Goal: Check status: Check status

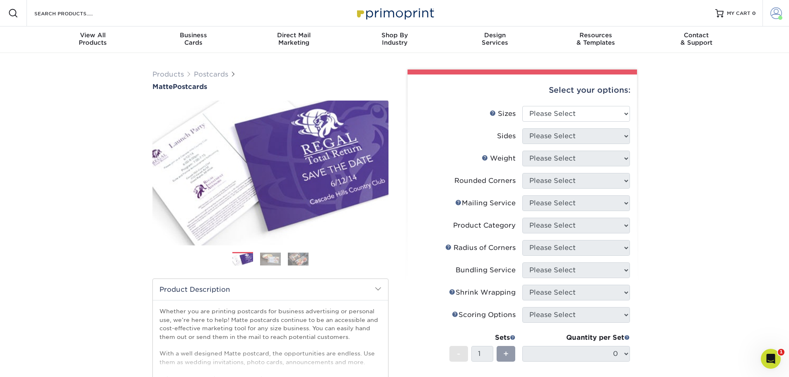
click at [773, 10] on span at bounding box center [776, 13] width 12 height 12
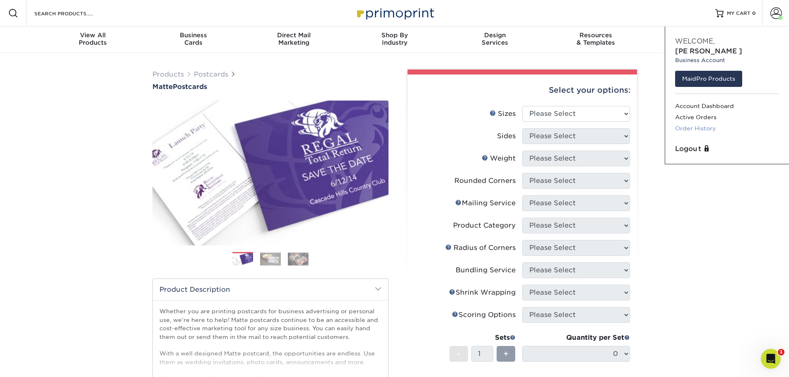
click at [679, 123] on link "Order History" at bounding box center [727, 128] width 104 height 11
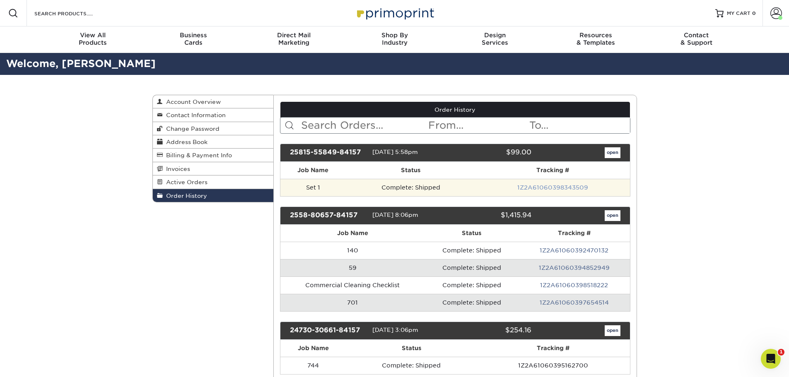
click at [563, 187] on link "1Z2A61060398343509" at bounding box center [552, 187] width 71 height 7
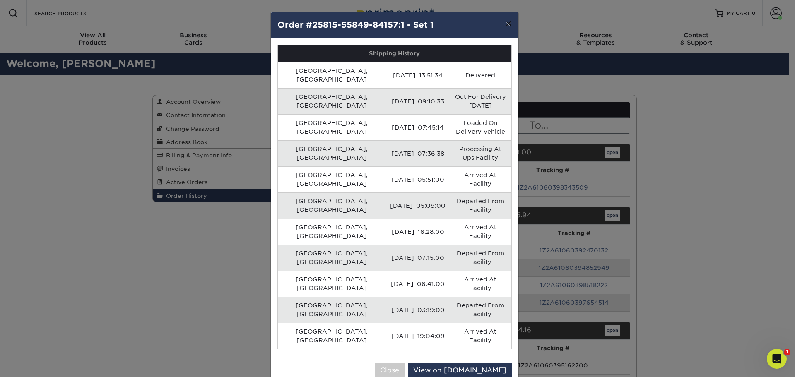
click at [511, 24] on button "×" at bounding box center [508, 23] width 19 height 23
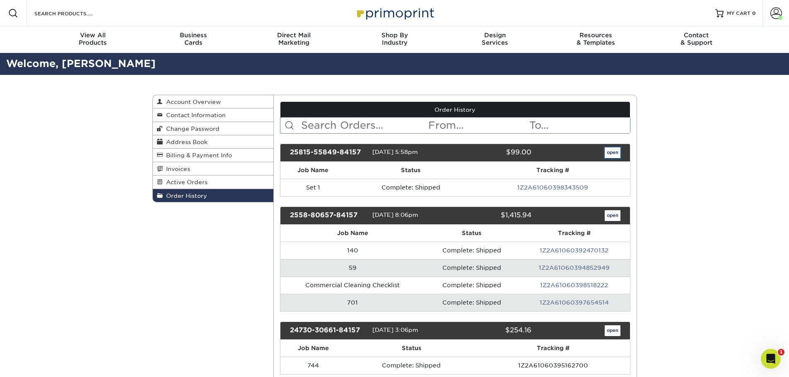
click at [607, 157] on link "open" at bounding box center [612, 152] width 16 height 11
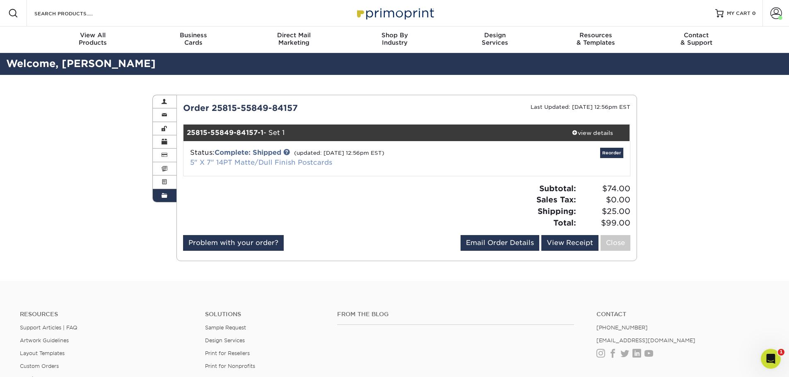
click at [248, 161] on link "5" X 7" 14PT Matte/Dull Finish Postcards" at bounding box center [261, 163] width 142 height 8
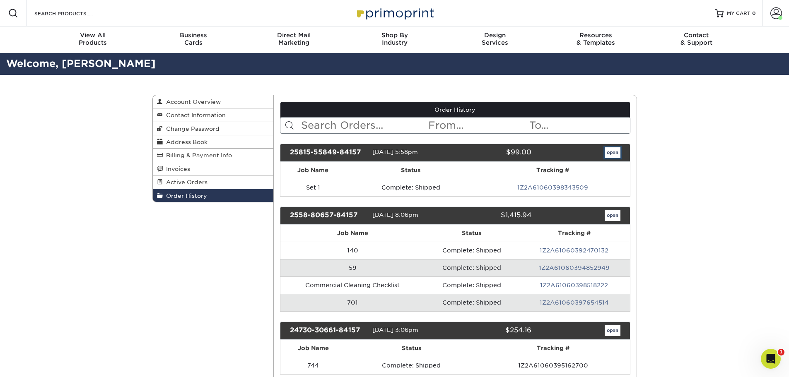
click at [617, 155] on link "open" at bounding box center [612, 152] width 16 height 11
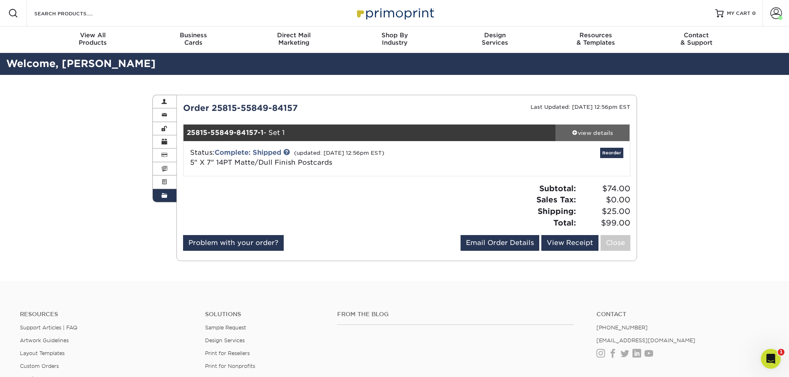
click at [576, 136] on div "view details" at bounding box center [592, 133] width 75 height 8
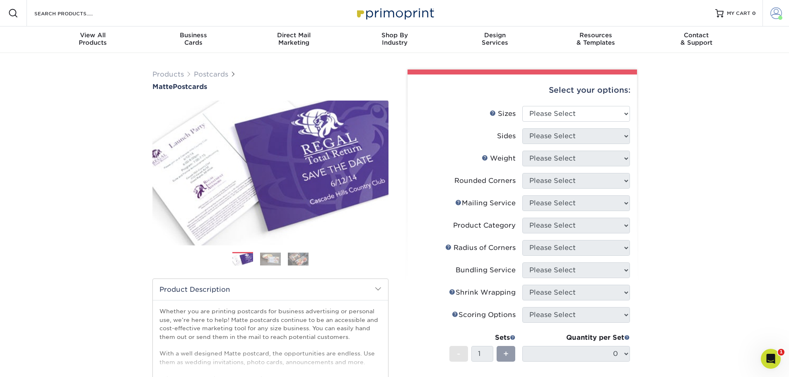
click at [785, 12] on link "Account" at bounding box center [775, 13] width 26 height 26
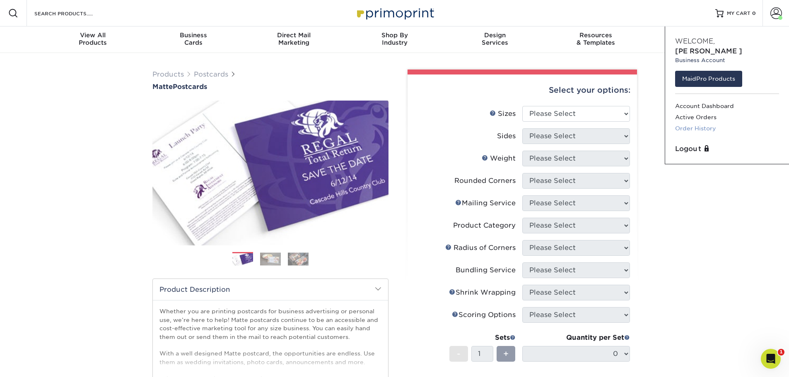
click at [693, 123] on link "Order History" at bounding box center [727, 128] width 104 height 11
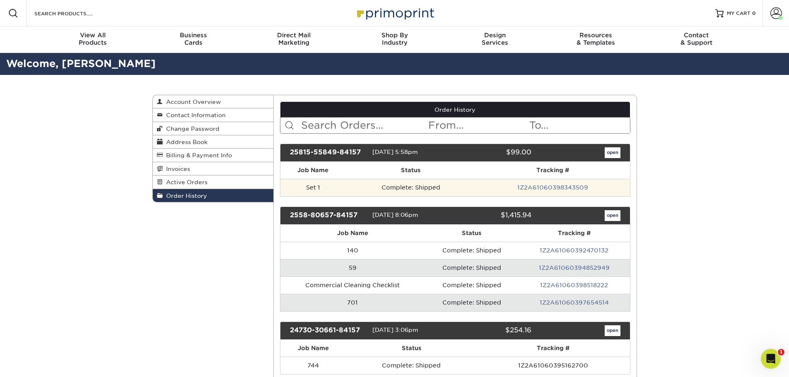
click at [531, 183] on td "1Z2A61060398343509" at bounding box center [553, 187] width 154 height 17
click at [320, 184] on td "Set 1" at bounding box center [312, 187] width 65 height 17
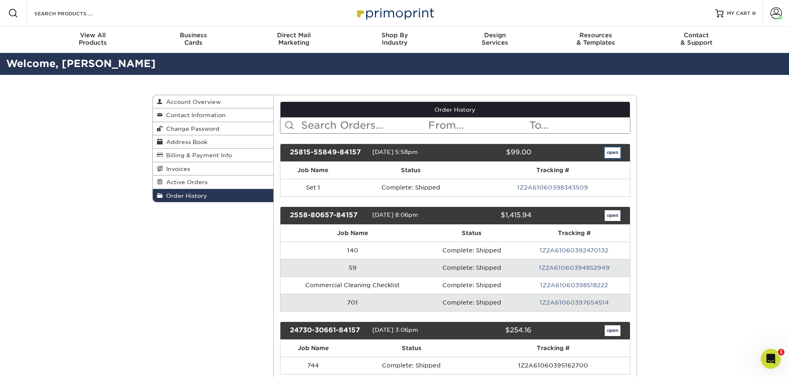
click at [612, 153] on link "open" at bounding box center [612, 152] width 16 height 11
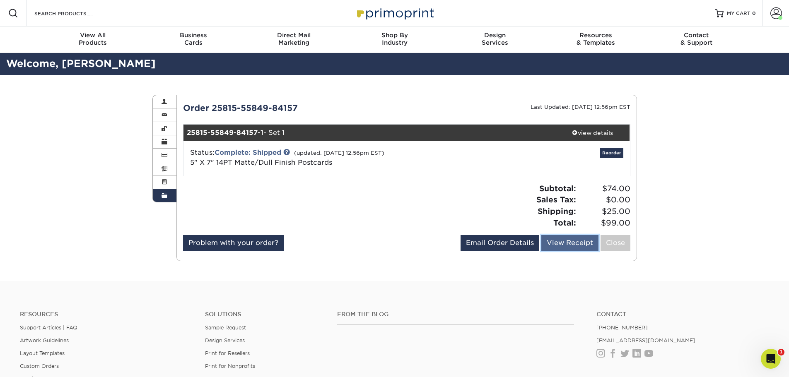
click at [568, 239] on link "View Receipt" at bounding box center [569, 243] width 57 height 16
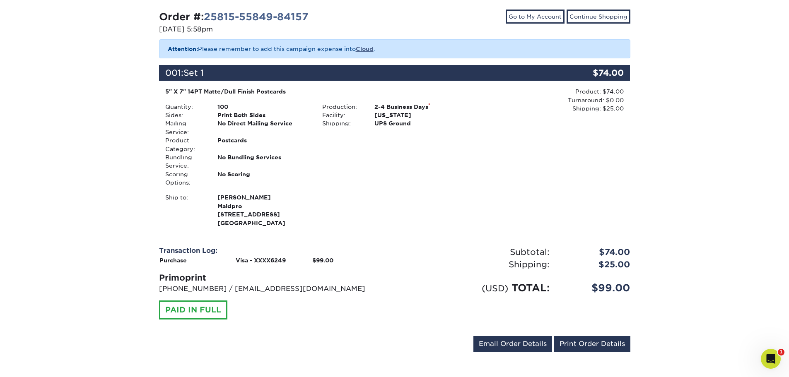
scroll to position [83, 0]
